Goal: Task Accomplishment & Management: Use online tool/utility

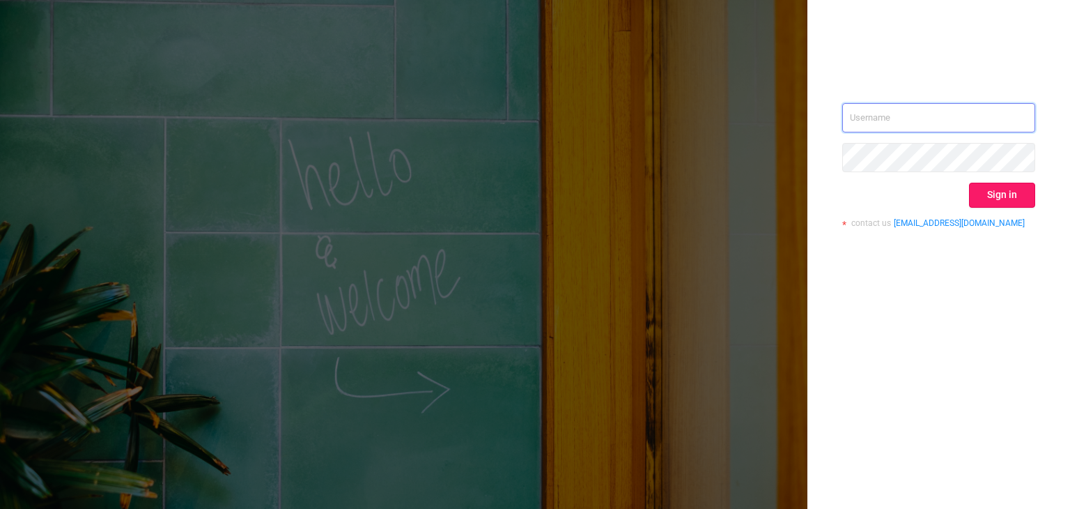
type input "[EMAIL_ADDRESS][DOMAIN_NAME]"
click at [995, 191] on button "Sign in" at bounding box center [1002, 195] width 66 height 25
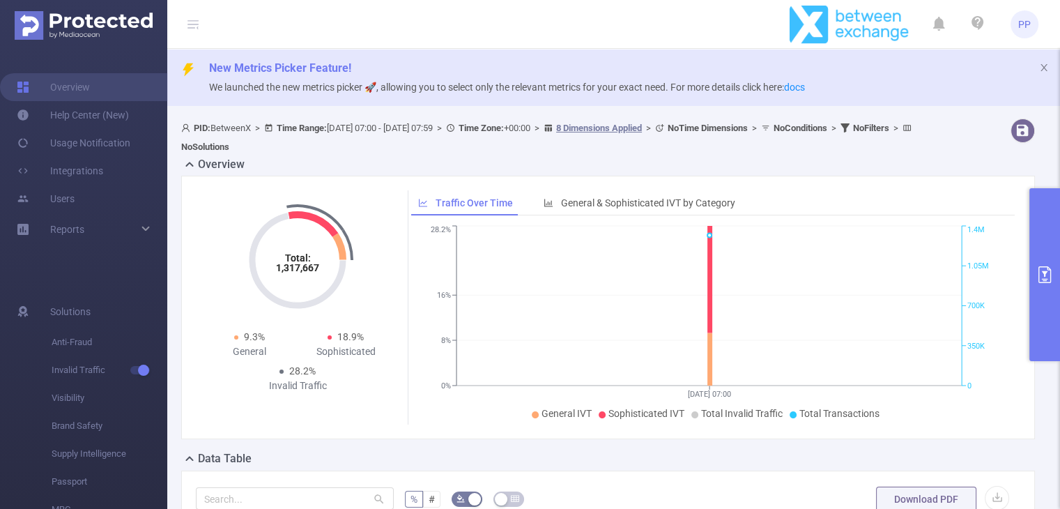
click at [1041, 265] on button "primary" at bounding box center [1044, 274] width 31 height 173
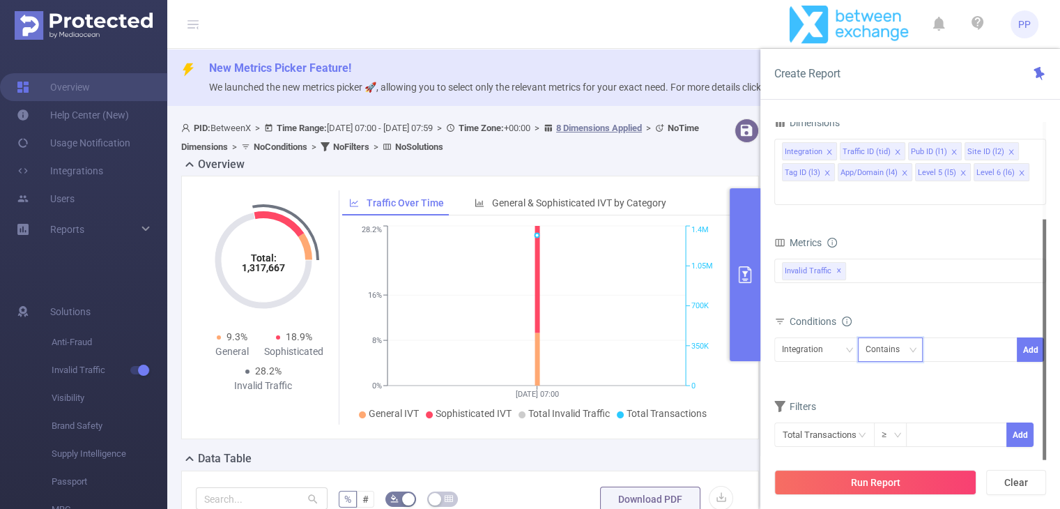
click at [884, 338] on div "Contains" at bounding box center [887, 349] width 44 height 23
click at [893, 373] on li "Is" at bounding box center [903, 378] width 93 height 22
click at [932, 338] on div at bounding box center [969, 349] width 80 height 23
paste input "[DOMAIN_NAME]"
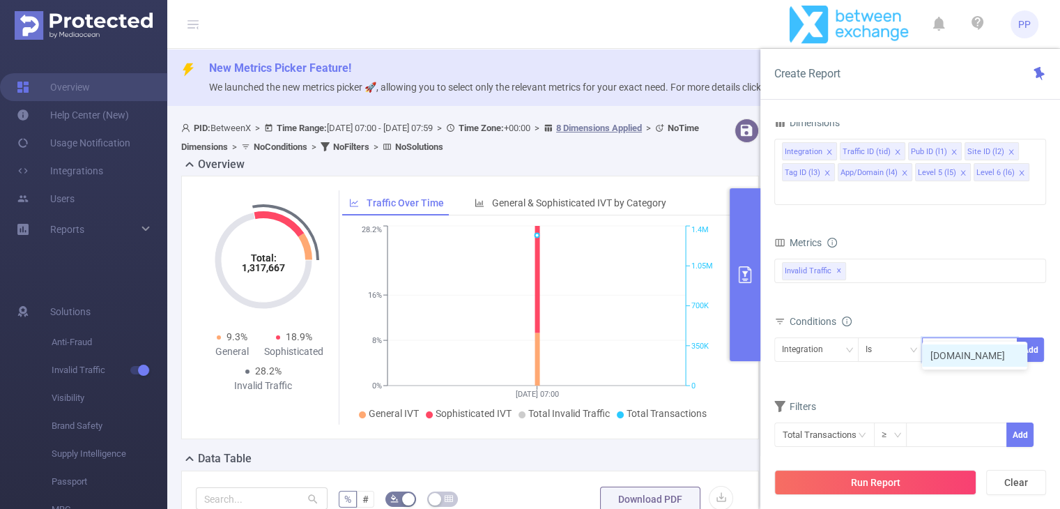
click at [932, 341] on input "[DOMAIN_NAME]" at bounding box center [939, 350] width 21 height 18
type input "[DOMAIN_NAME]"
click at [948, 341] on input "[DOMAIN_NAME]" at bounding box center [939, 350] width 20 height 18
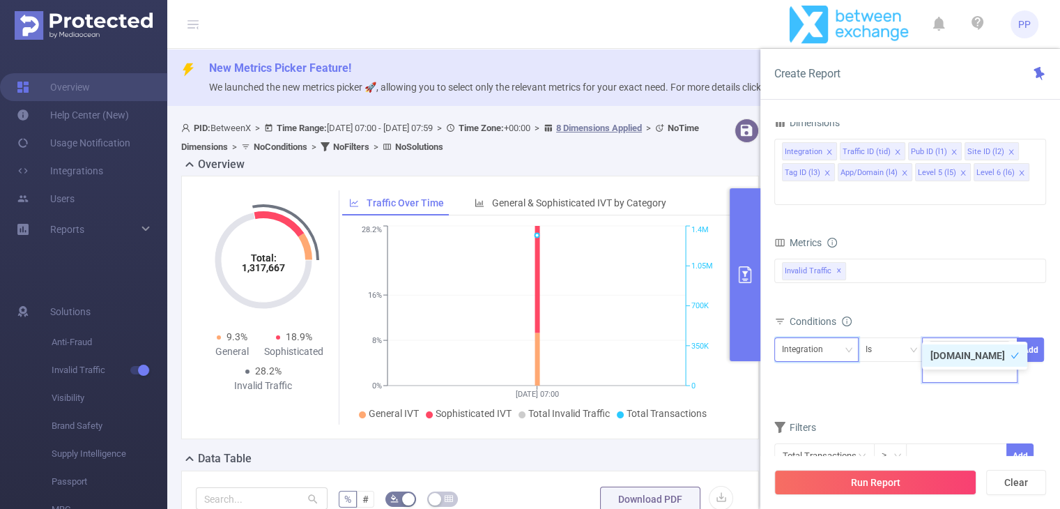
click at [818, 338] on div "Integration" at bounding box center [807, 349] width 51 height 23
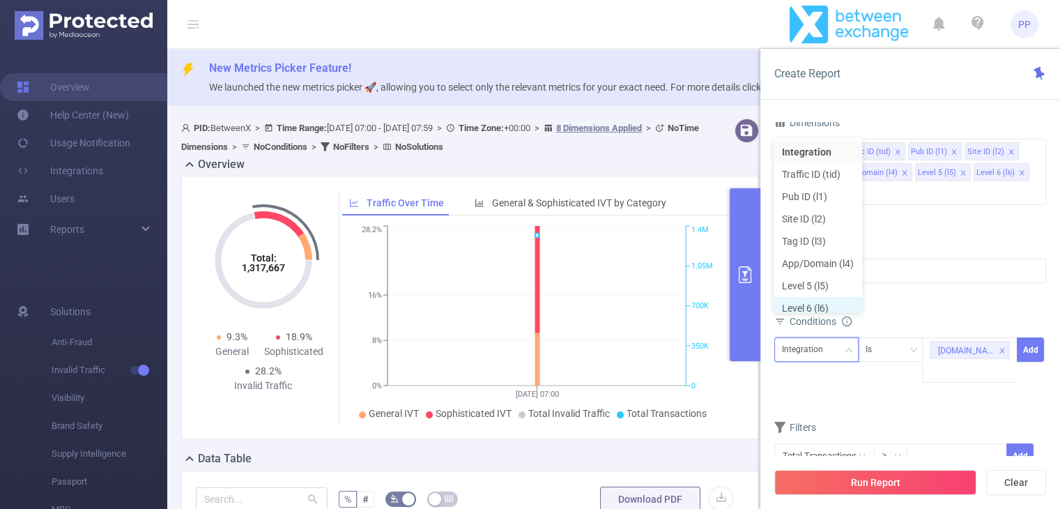
scroll to position [7, 0]
click at [826, 257] on li "App/Domain (l4)" at bounding box center [817, 256] width 88 height 22
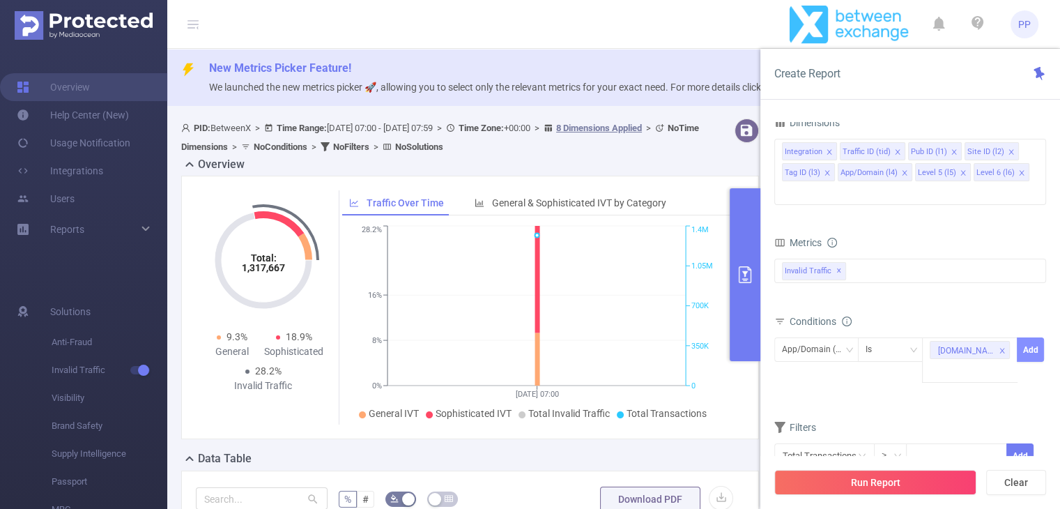
click at [1035, 337] on button "Add" at bounding box center [1030, 349] width 27 height 24
click at [931, 341] on input at bounding box center [932, 350] width 6 height 18
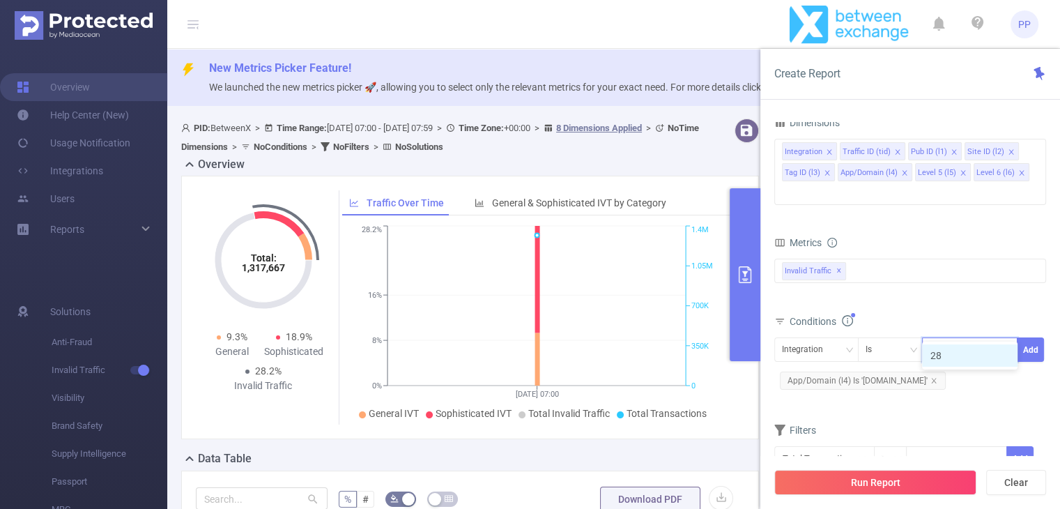
type input "289"
click at [814, 338] on div "Integration" at bounding box center [807, 349] width 51 height 23
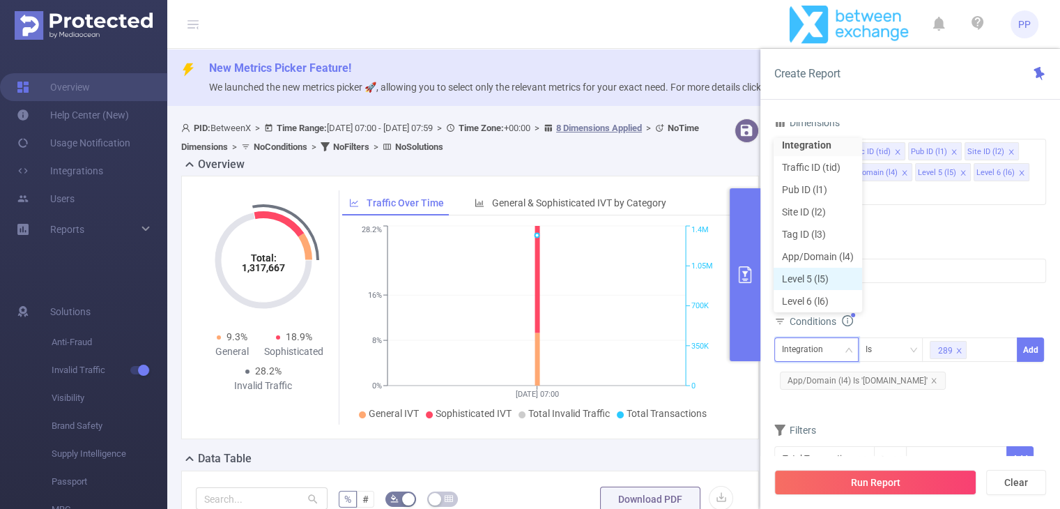
click at [833, 277] on li "Level 5 (l5)" at bounding box center [817, 279] width 88 height 22
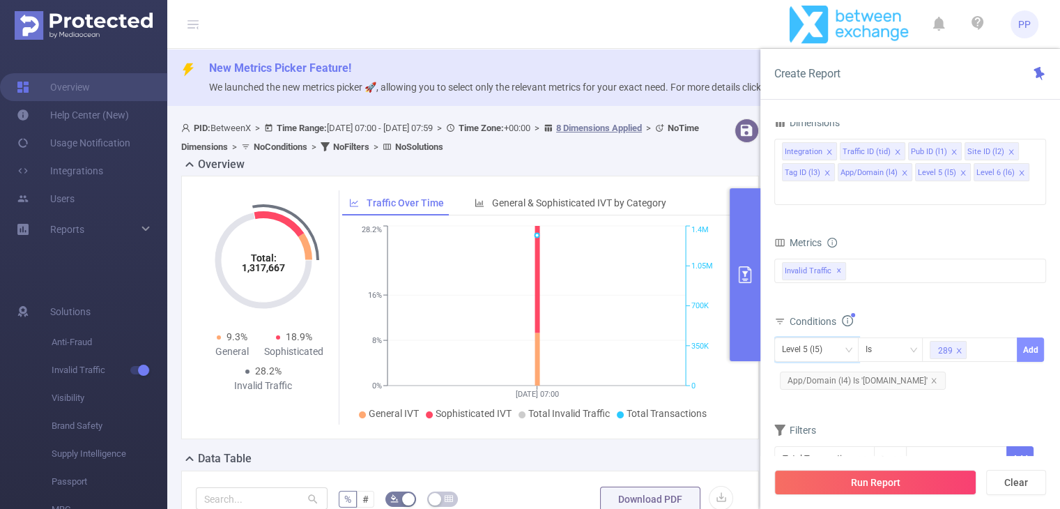
click at [1028, 337] on button "Add" at bounding box center [1030, 349] width 27 height 24
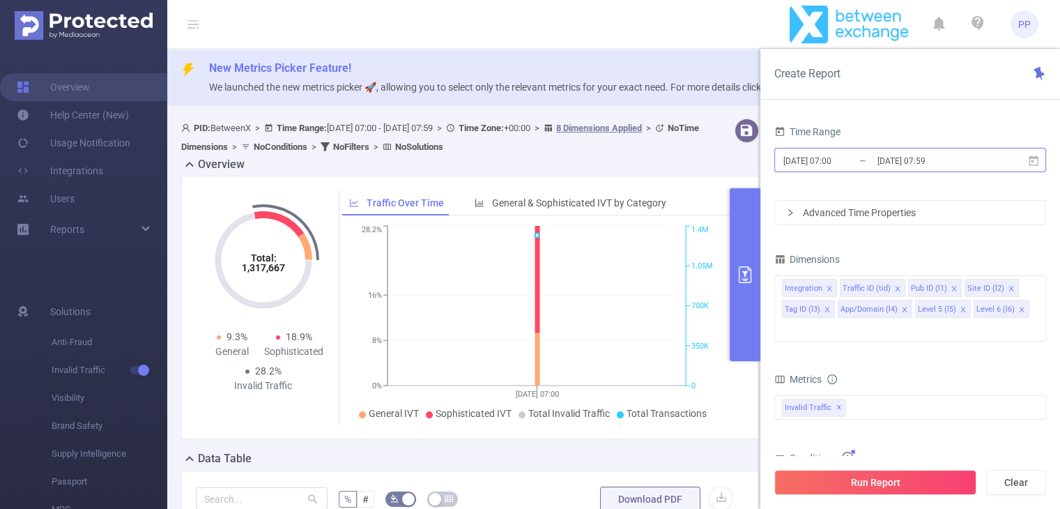
click at [850, 151] on input "[DATE] 07:00" at bounding box center [838, 160] width 113 height 19
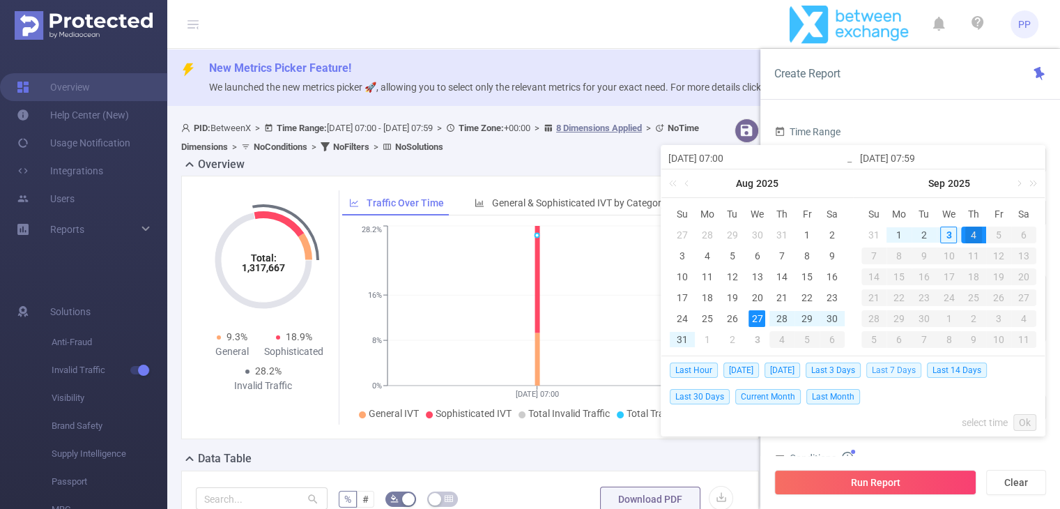
click at [900, 374] on span "Last 7 Days" at bounding box center [893, 369] width 55 height 15
type input "[DATE] 00:00"
type input "[DATE] 23:59"
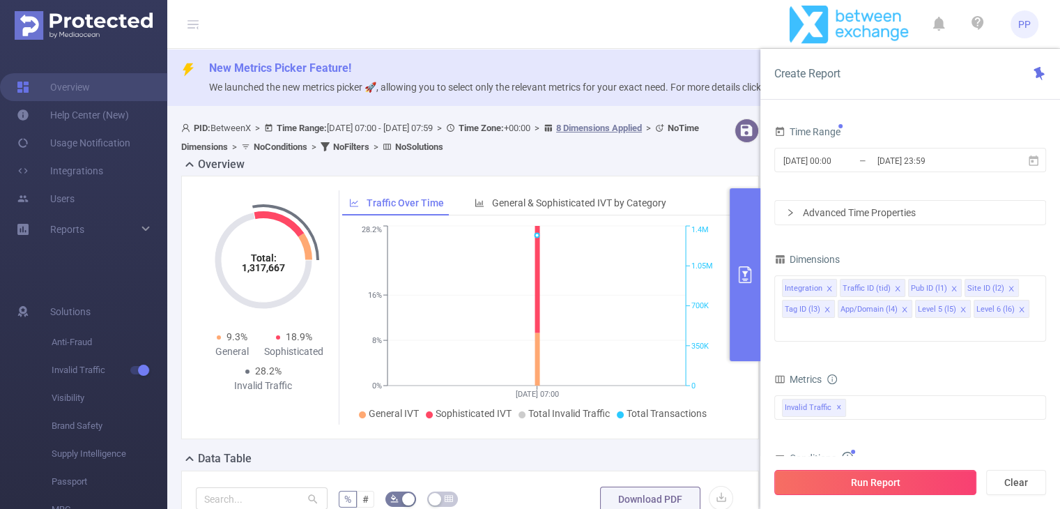
click at [895, 483] on button "Run Report" at bounding box center [875, 482] width 202 height 25
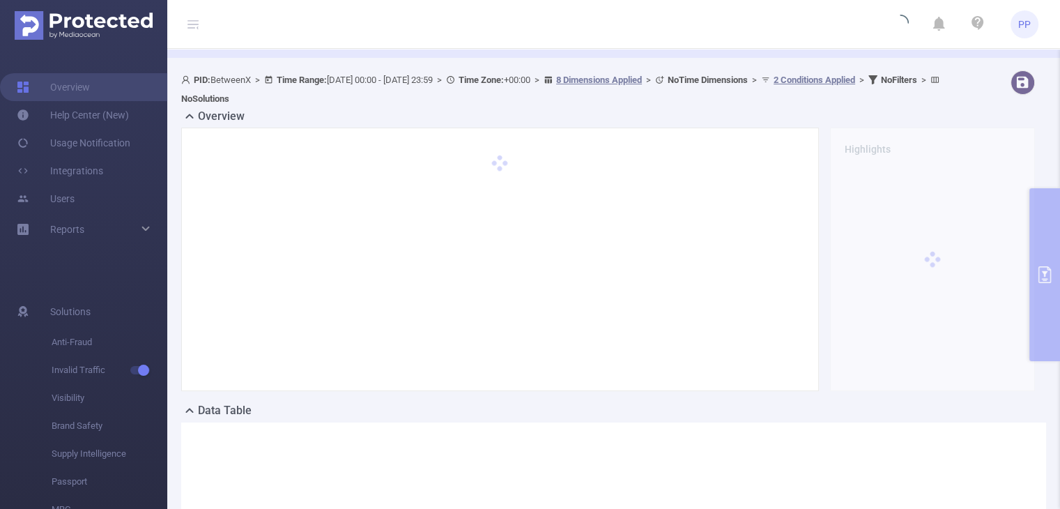
scroll to position [70, 0]
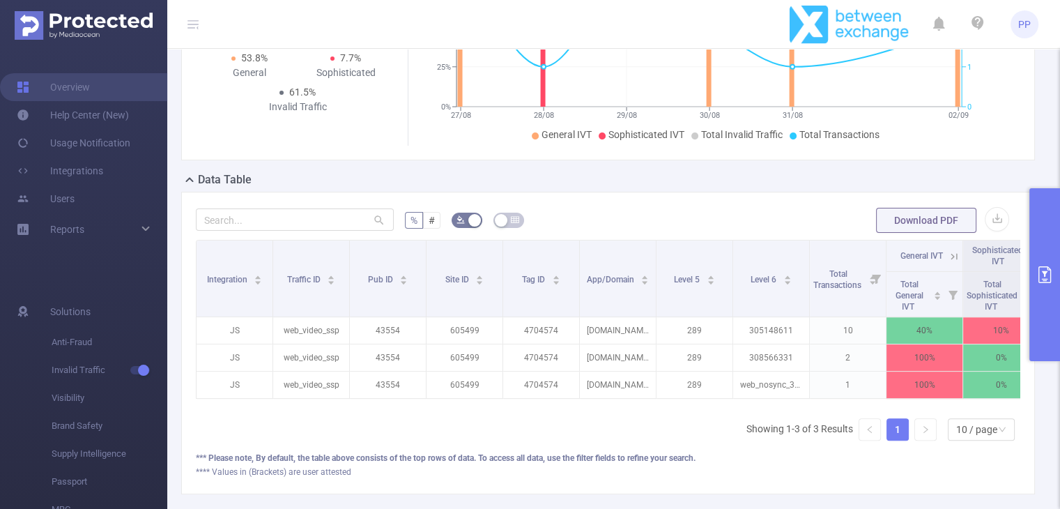
scroll to position [0, 109]
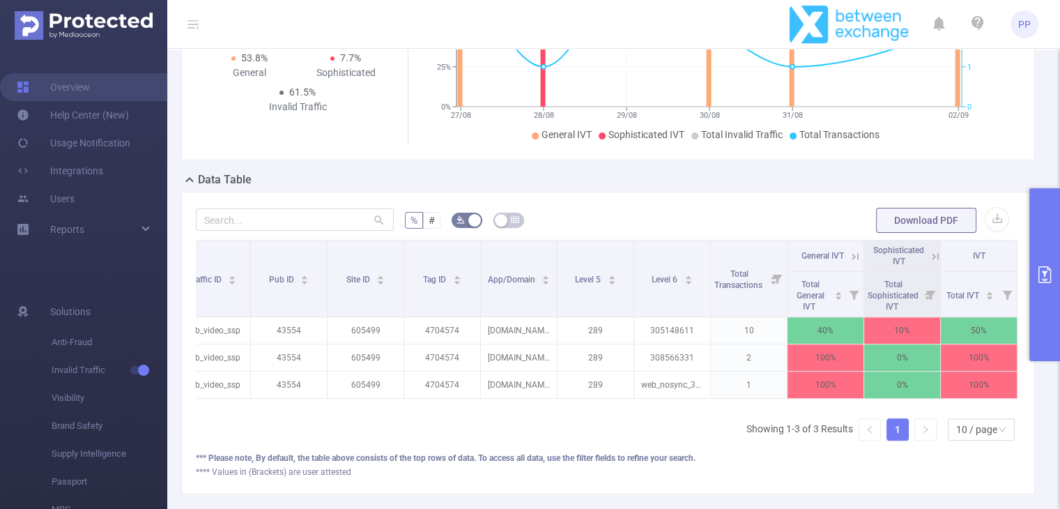
click at [1036, 262] on button "primary" at bounding box center [1044, 274] width 31 height 173
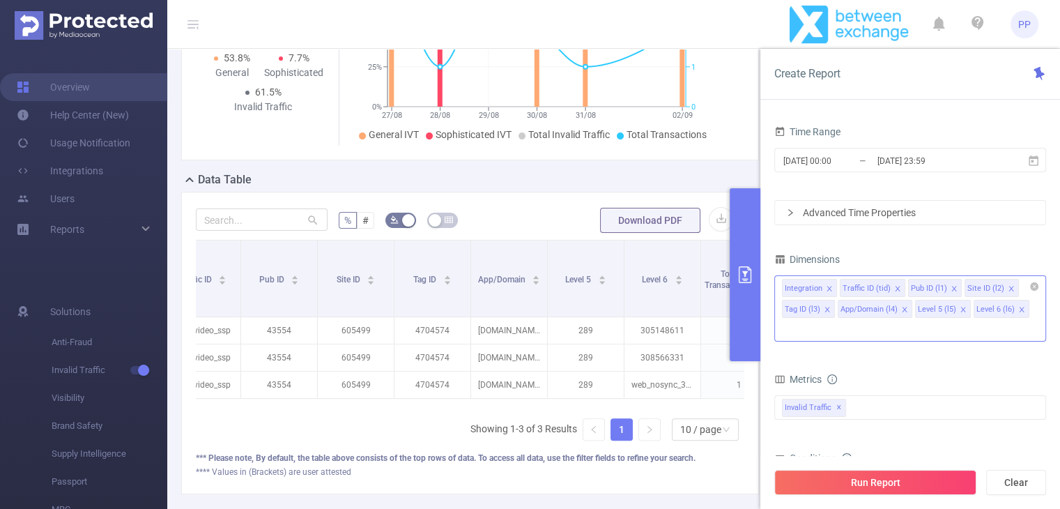
click at [1008, 287] on icon "icon: close" at bounding box center [1011, 288] width 7 height 7
click at [1007, 288] on icon "icon: close" at bounding box center [1009, 288] width 5 height 5
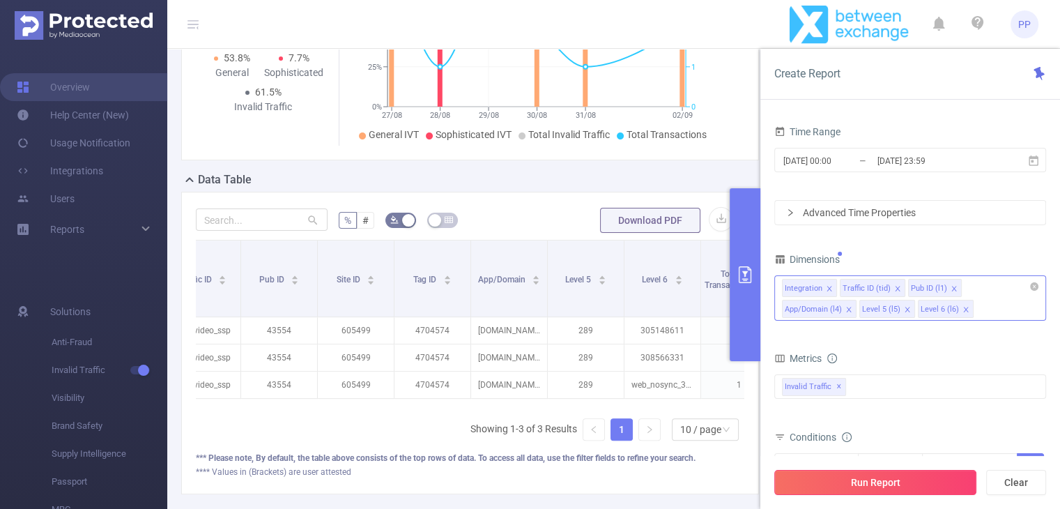
click at [936, 480] on button "Run Report" at bounding box center [875, 482] width 202 height 25
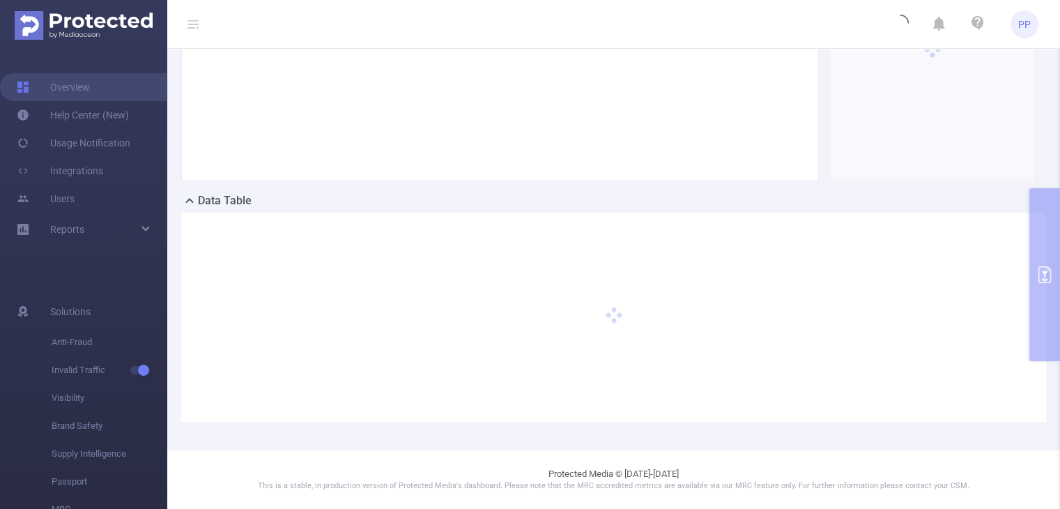
scroll to position [256, 0]
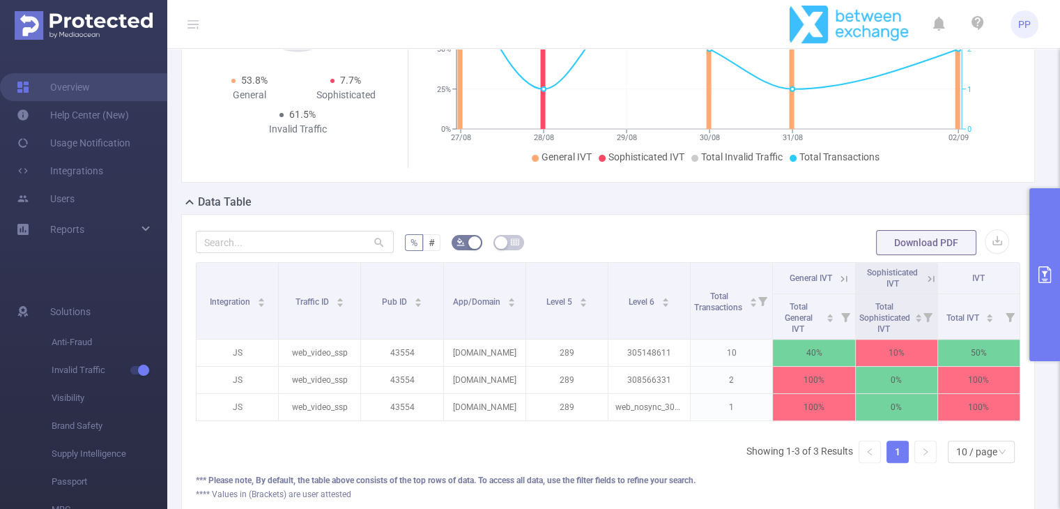
scroll to position [0, 3]
click at [1042, 274] on icon "primary" at bounding box center [1044, 274] width 17 height 17
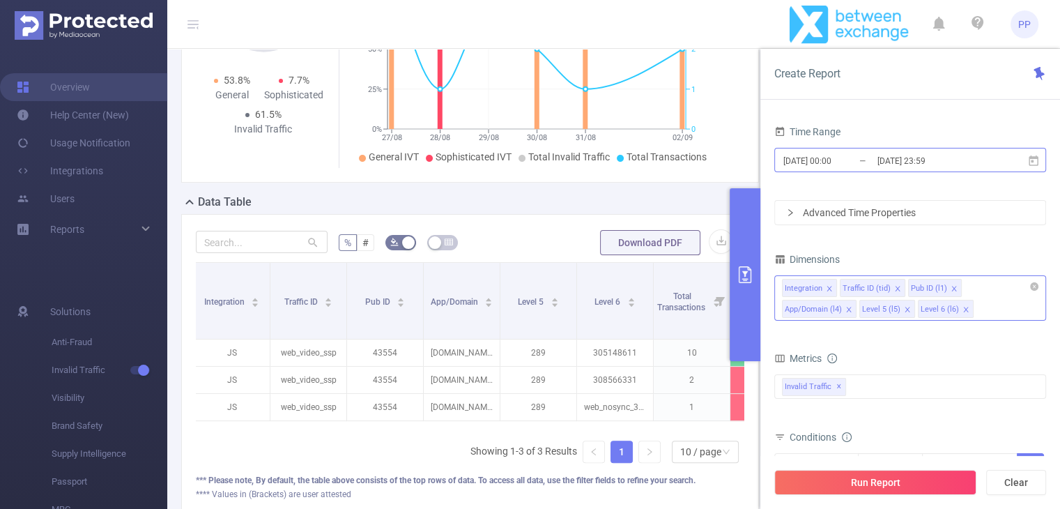
click at [835, 154] on input "[DATE] 00:00" at bounding box center [838, 160] width 113 height 19
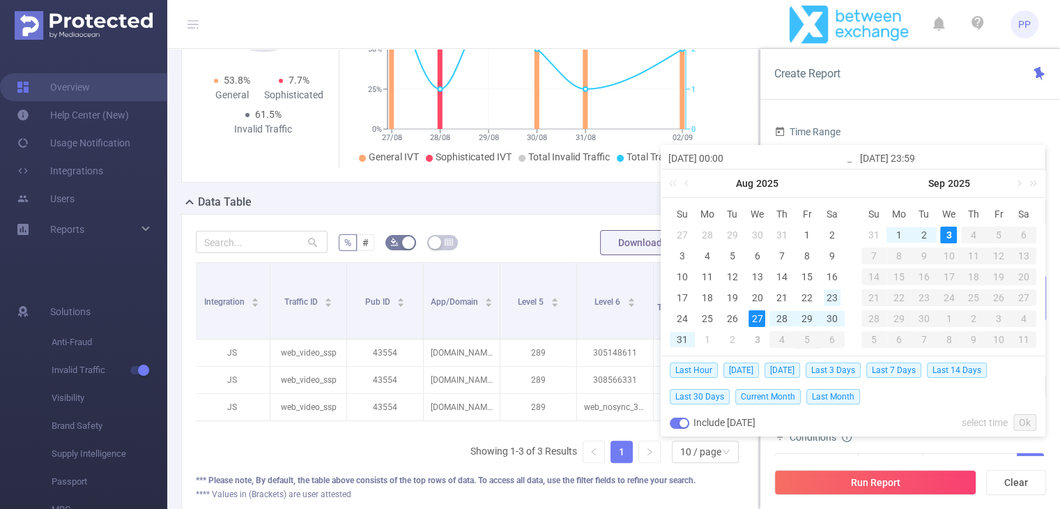
click at [830, 296] on div "23" at bounding box center [832, 297] width 17 height 17
click at [708, 318] on div "25" at bounding box center [707, 318] width 17 height 17
type input "[DATE] 00:00"
type input "[DATE] 23:59"
type input "[DATE] 00:00"
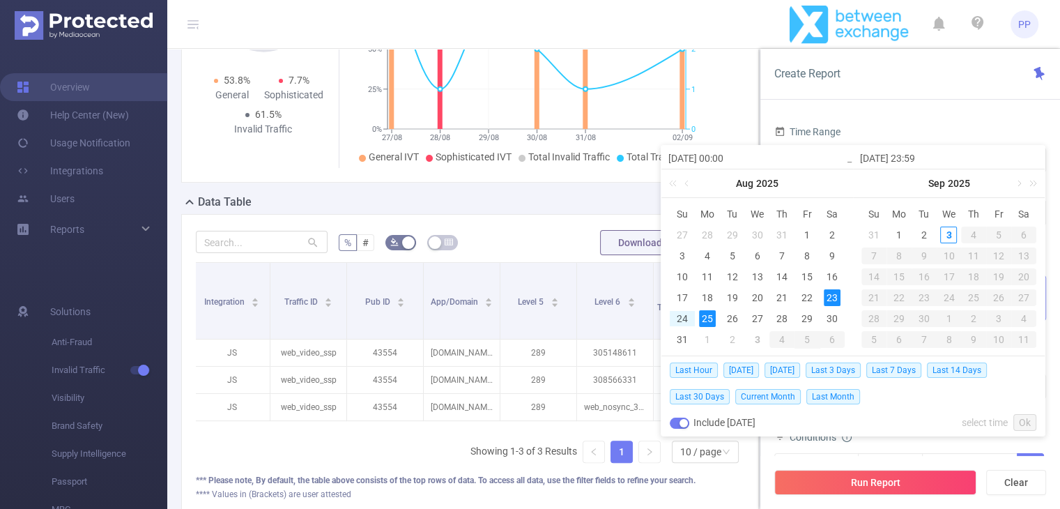
type input "[DATE] 23:59"
click at [1025, 422] on link "Ok" at bounding box center [1024, 422] width 23 height 17
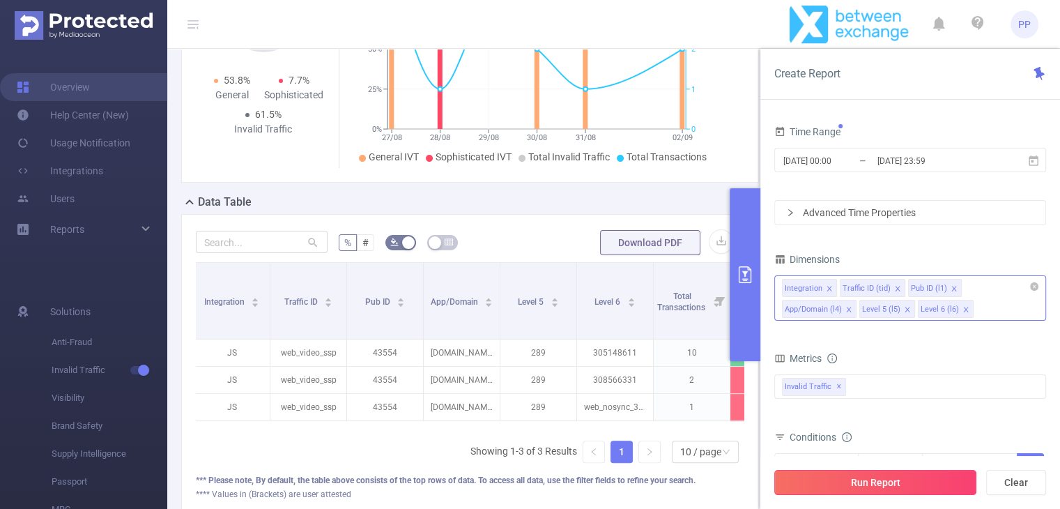
click at [925, 484] on button "Run Report" at bounding box center [875, 482] width 202 height 25
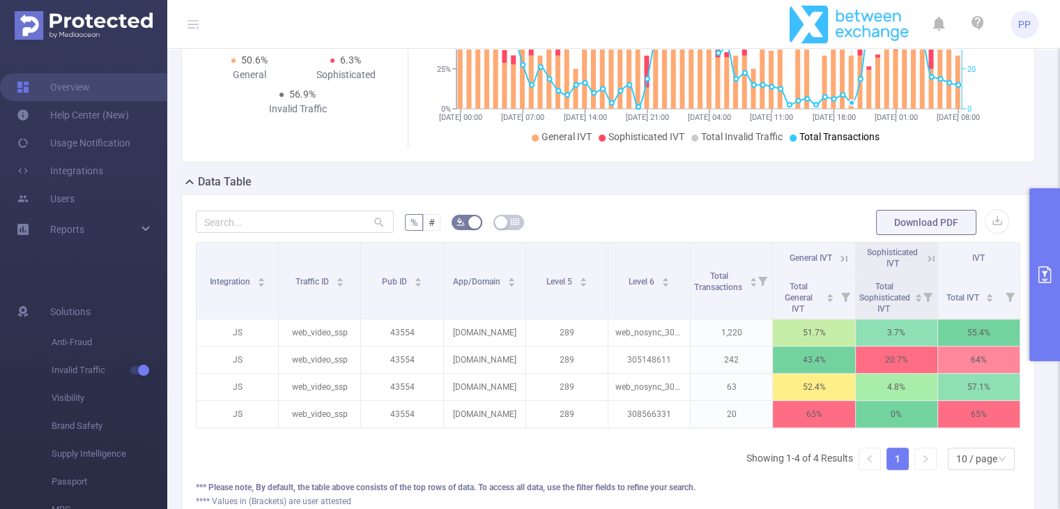
scroll to position [0, 3]
click at [835, 254] on icon at bounding box center [841, 258] width 13 height 13
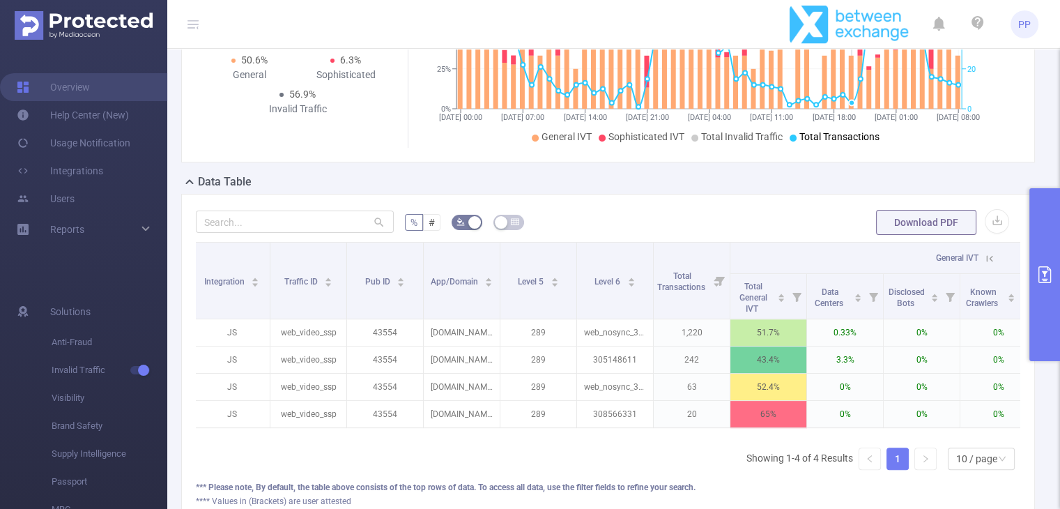
click at [989, 256] on icon at bounding box center [989, 258] width 13 height 13
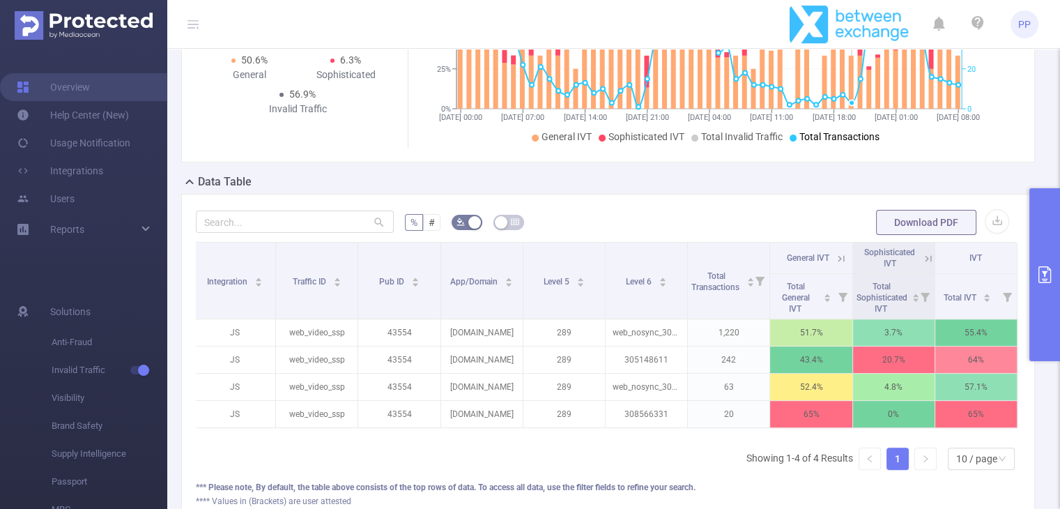
click at [1048, 256] on button "primary" at bounding box center [1044, 274] width 31 height 173
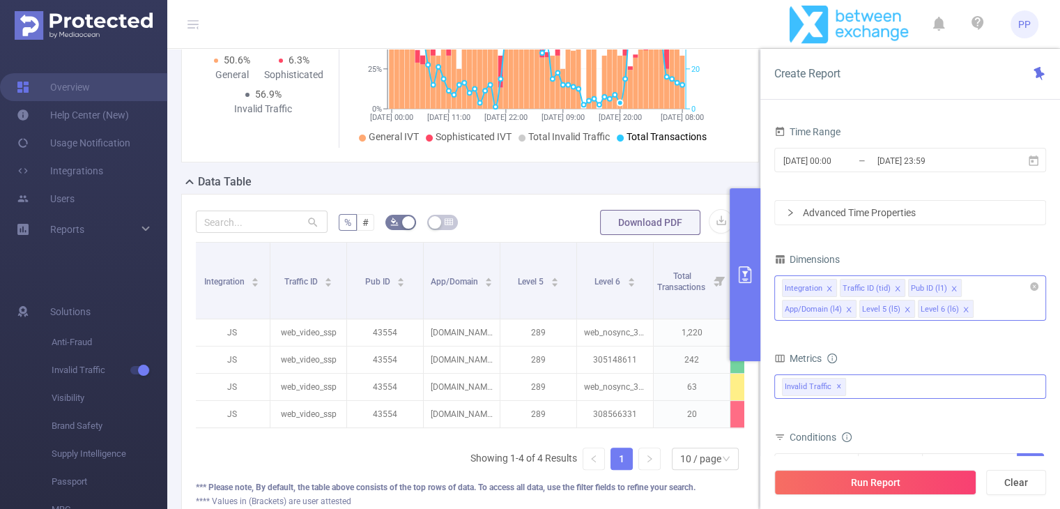
click at [883, 391] on div "Invalid Traffic ✕" at bounding box center [910, 386] width 272 height 24
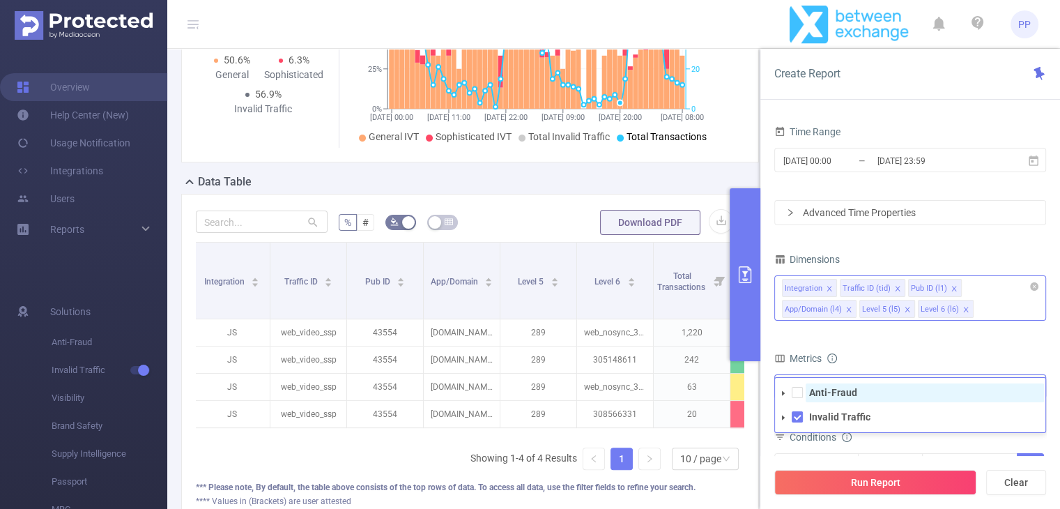
click at [828, 389] on strong "Anti-Fraud" at bounding box center [833, 392] width 48 height 11
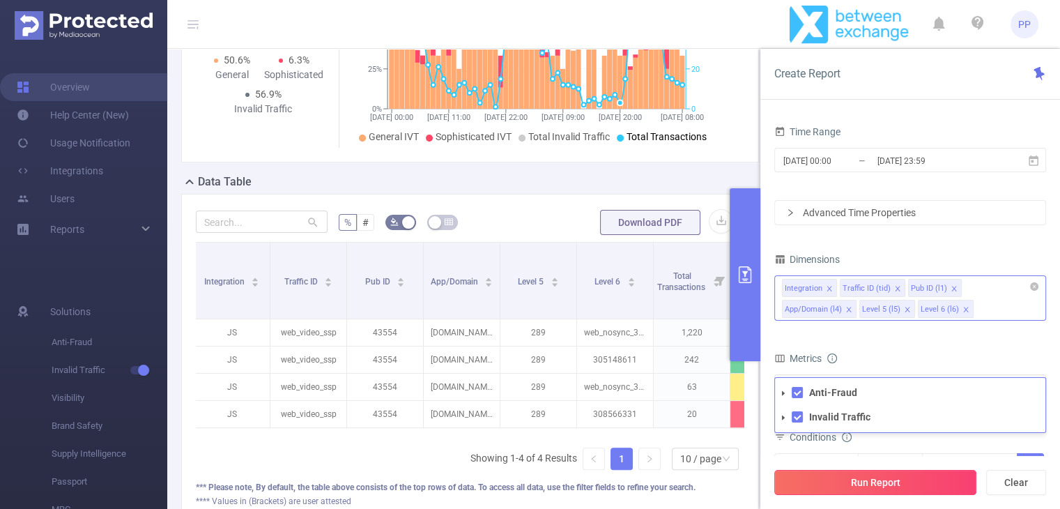
click at [867, 475] on button "Run Report" at bounding box center [875, 482] width 202 height 25
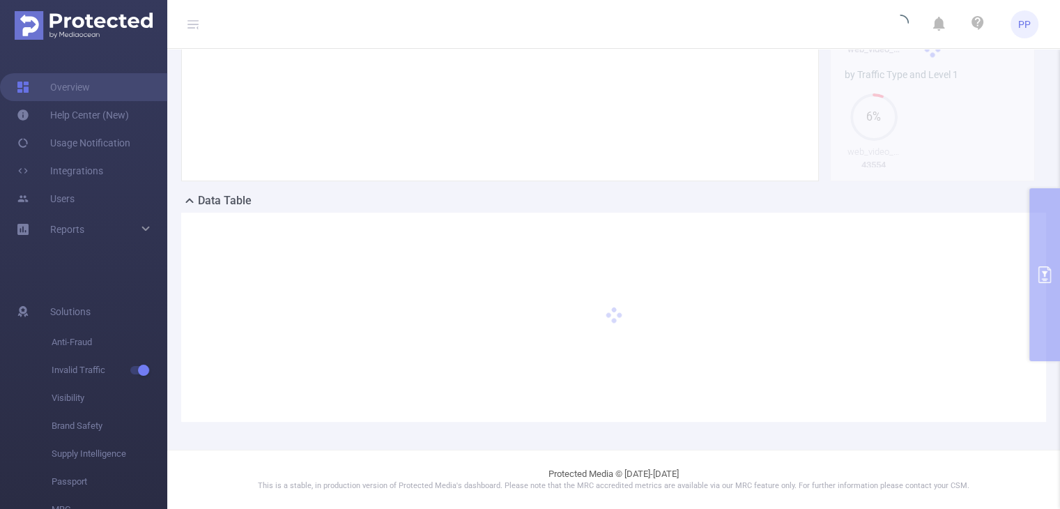
scroll to position [256, 0]
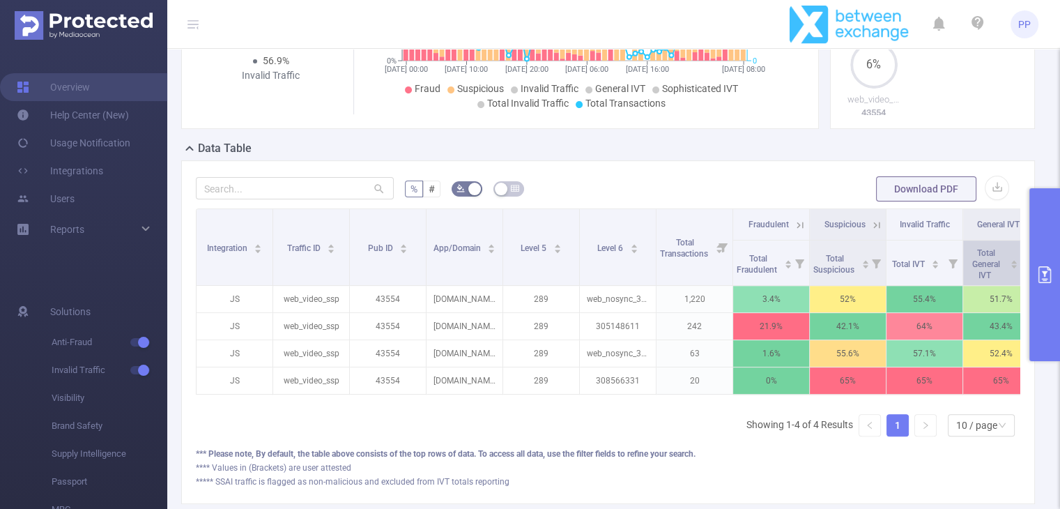
scroll to position [326, 0]
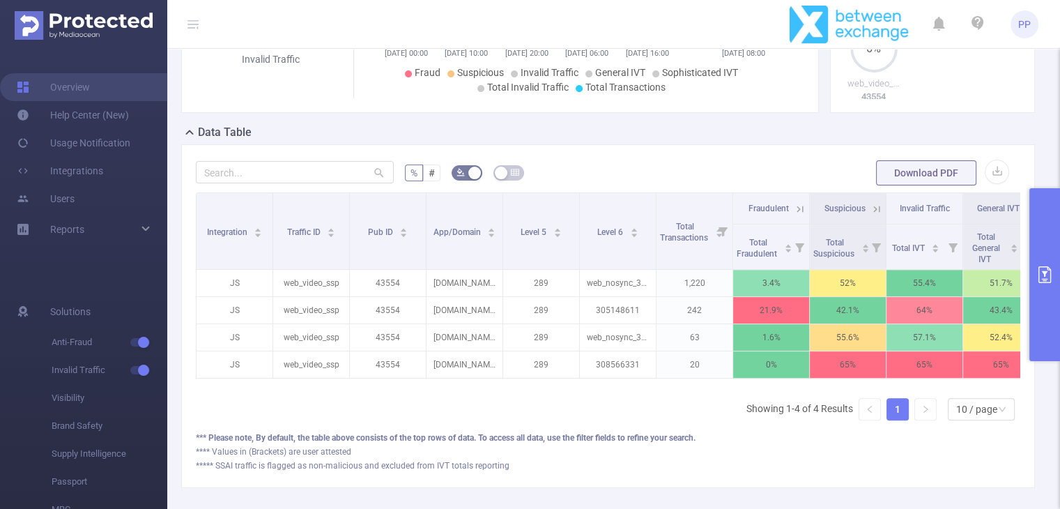
click at [877, 207] on icon at bounding box center [876, 209] width 13 height 13
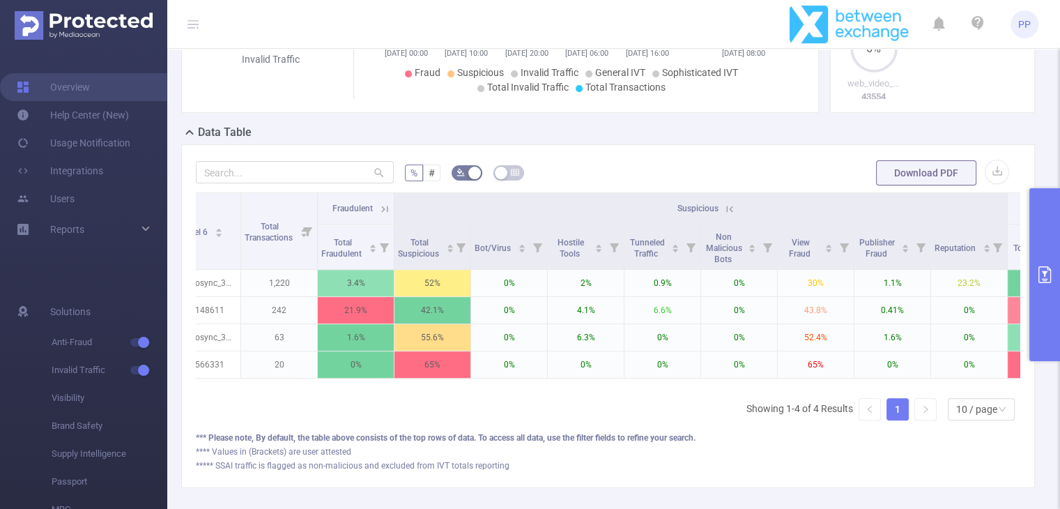
scroll to position [0, 371]
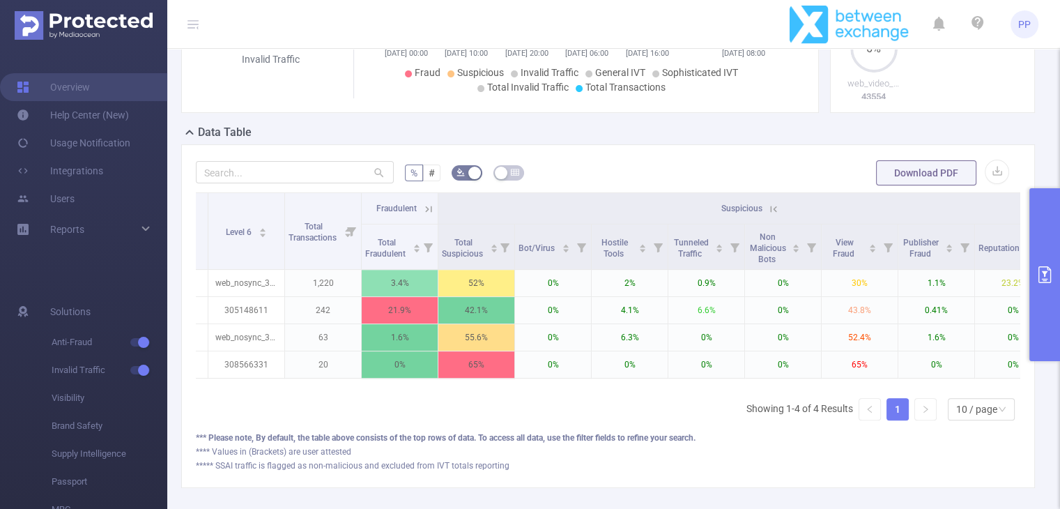
click at [429, 212] on icon at bounding box center [428, 209] width 13 height 13
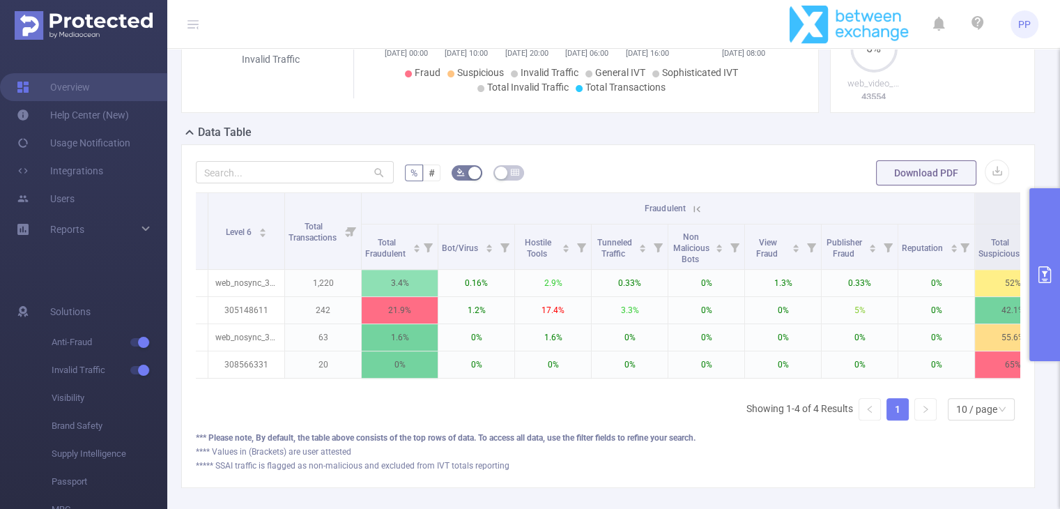
click at [1040, 263] on button "primary" at bounding box center [1044, 274] width 31 height 173
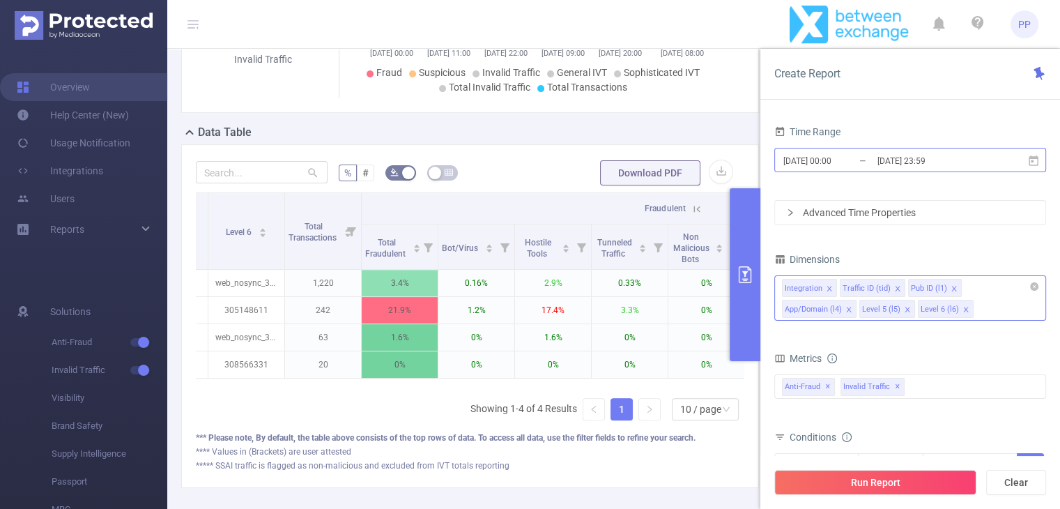
click at [839, 169] on input "[DATE] 00:00" at bounding box center [838, 160] width 113 height 19
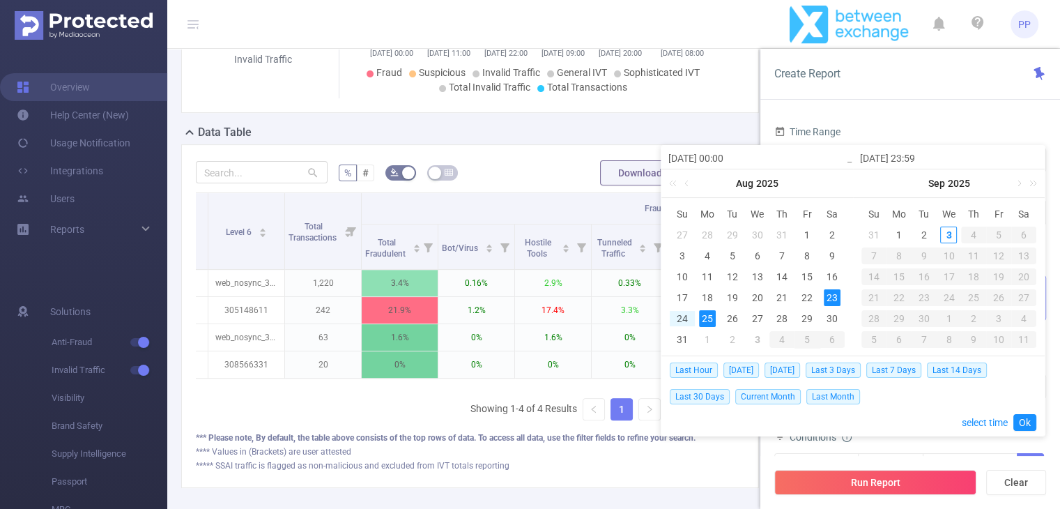
click at [834, 296] on div "23" at bounding box center [832, 297] width 17 height 17
click at [681, 320] on div "24" at bounding box center [682, 318] width 17 height 17
type input "[DATE] 23:59"
click at [1023, 419] on link "Ok" at bounding box center [1024, 422] width 23 height 17
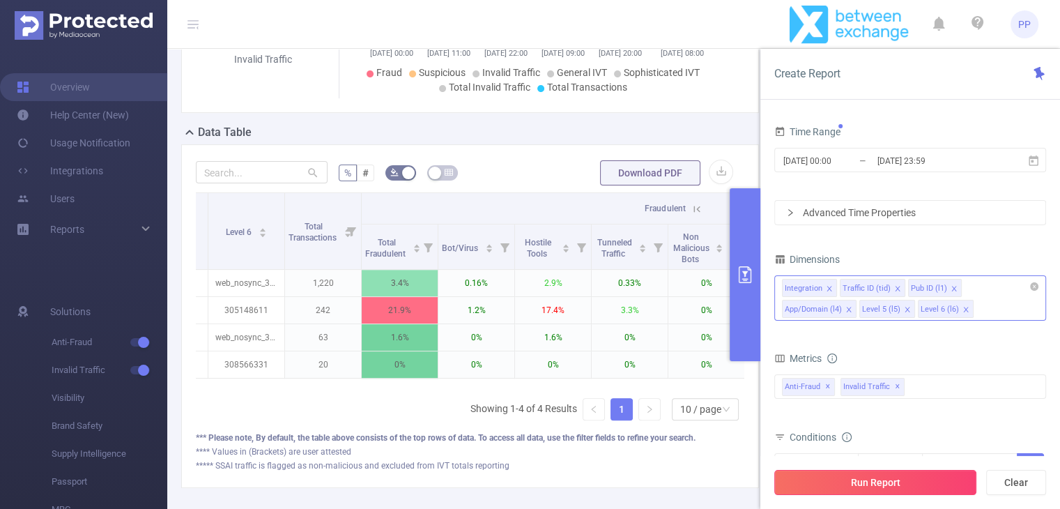
click at [916, 477] on button "Run Report" at bounding box center [875, 482] width 202 height 25
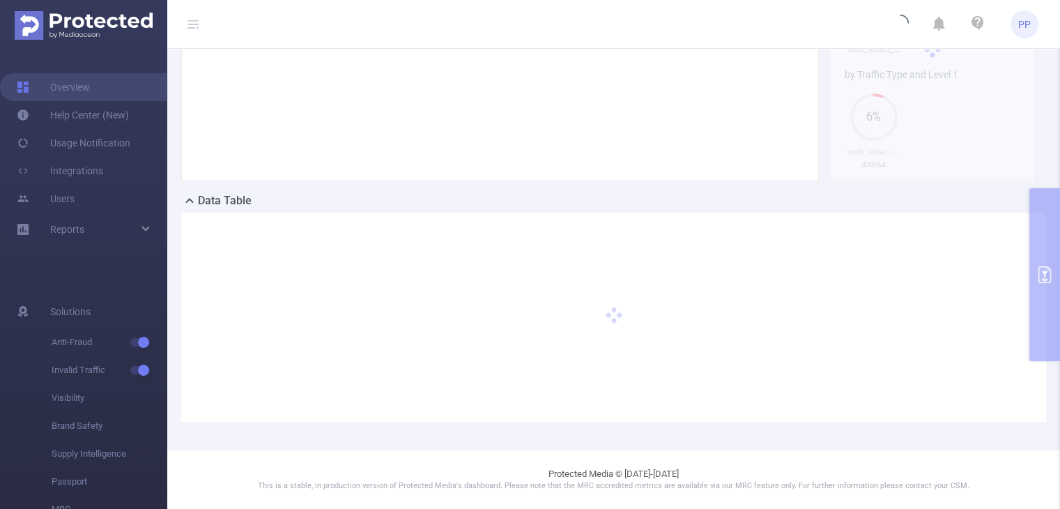
scroll to position [256, 0]
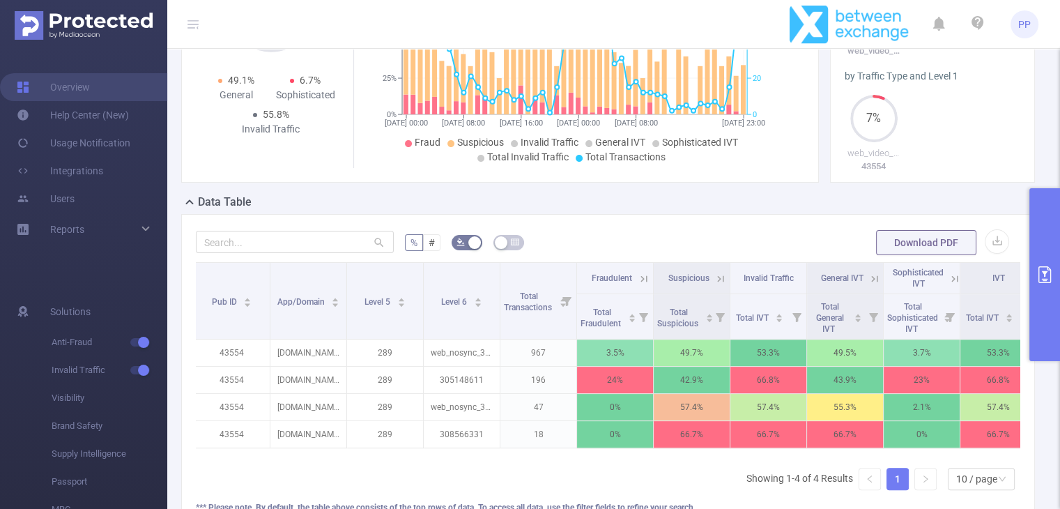
scroll to position [0, 186]
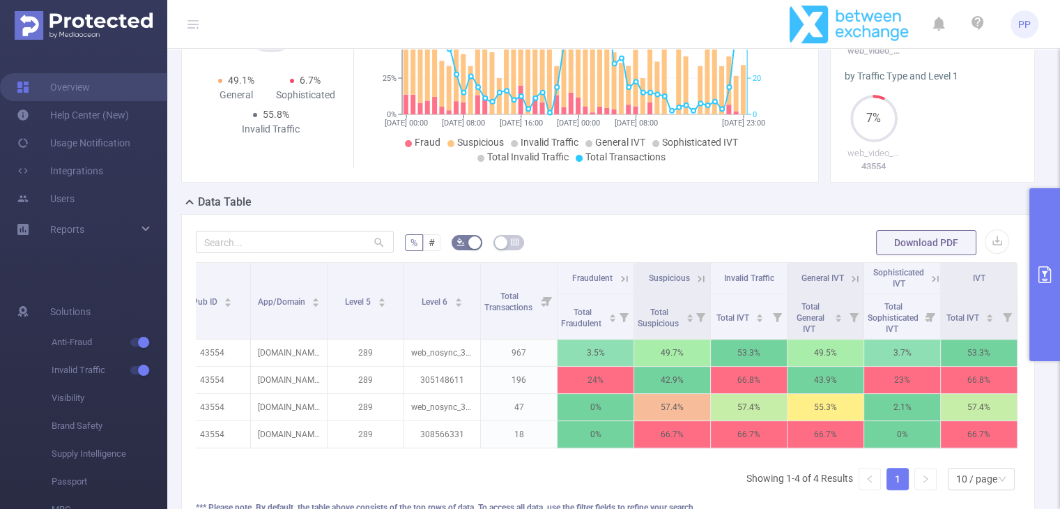
click at [698, 277] on icon at bounding box center [701, 278] width 6 height 6
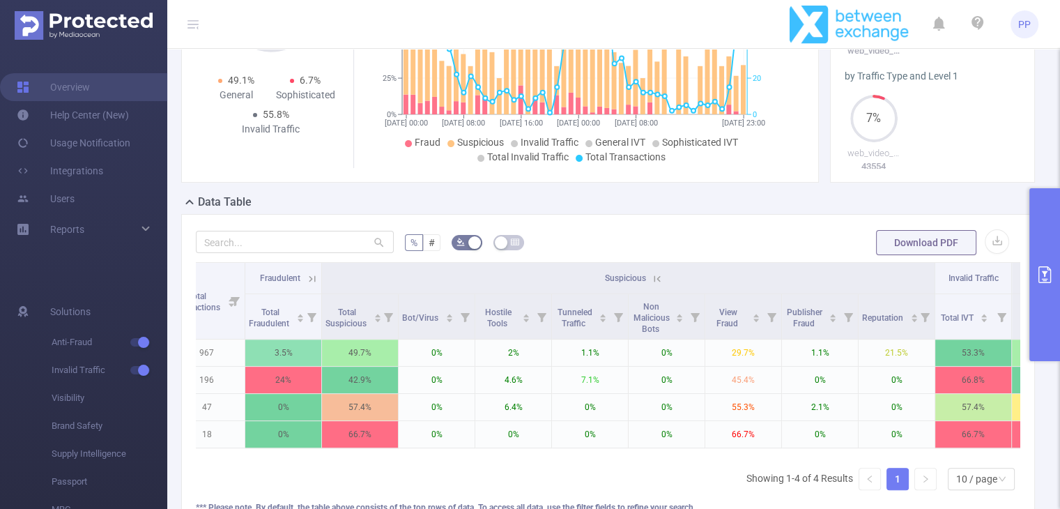
scroll to position [0, 503]
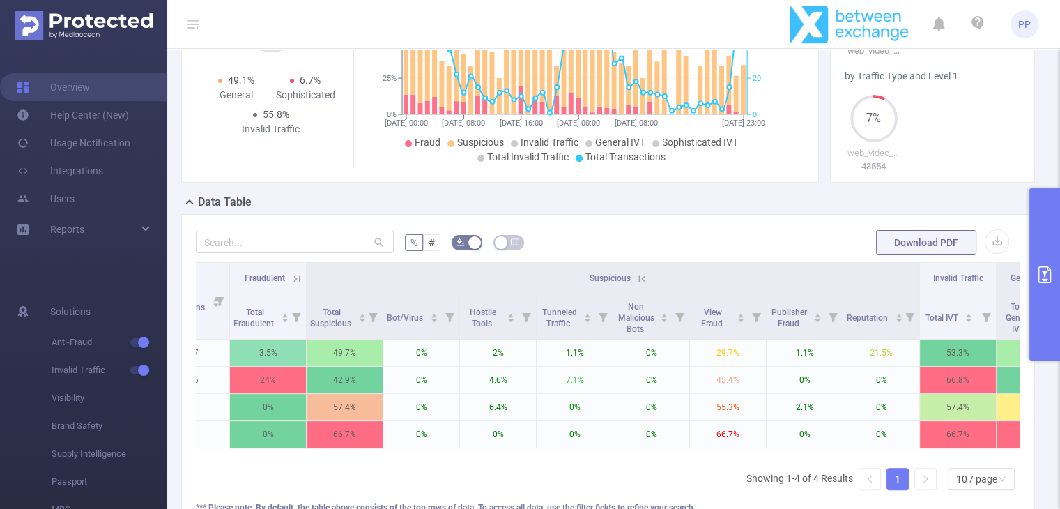
click at [642, 275] on icon at bounding box center [641, 278] width 13 height 13
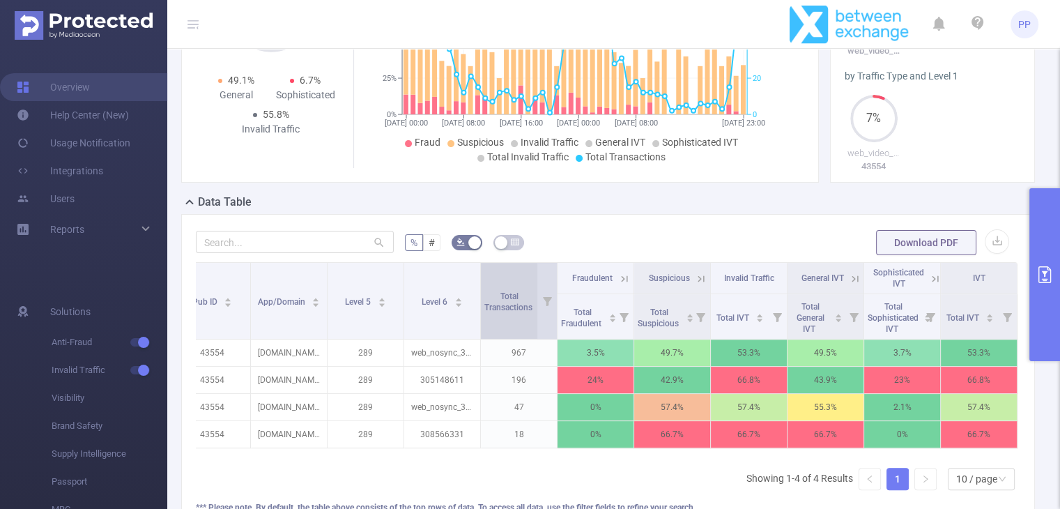
scroll to position [0, 186]
click at [618, 277] on icon at bounding box center [624, 278] width 13 height 13
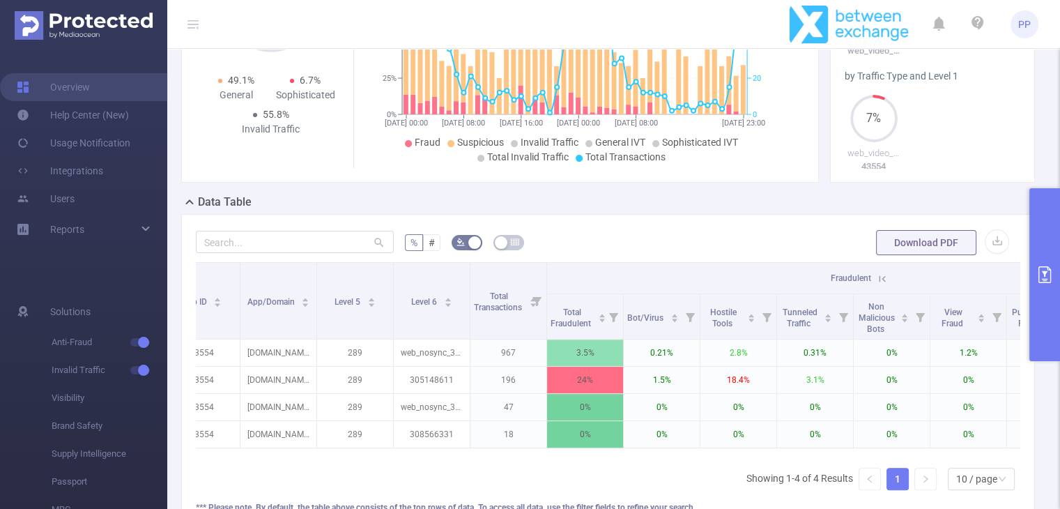
click at [884, 279] on icon at bounding box center [882, 278] width 6 height 6
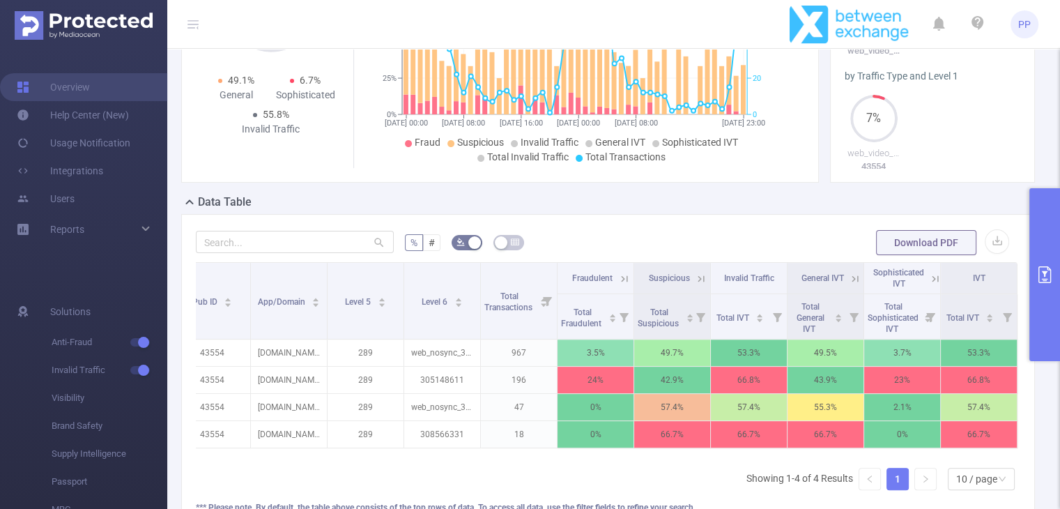
click at [695, 277] on icon at bounding box center [701, 278] width 13 height 13
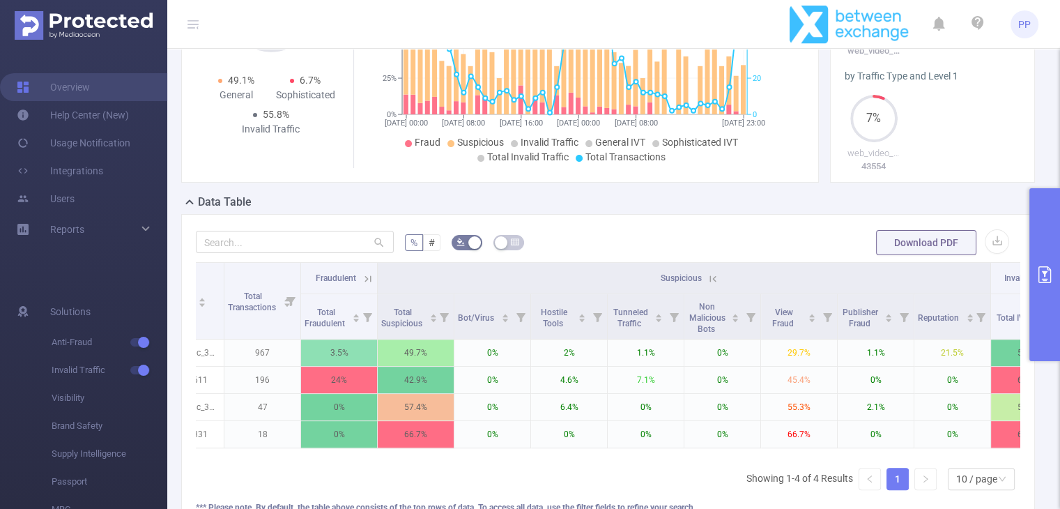
scroll to position [0, 454]
